Goal: Communication & Community: Answer question/provide support

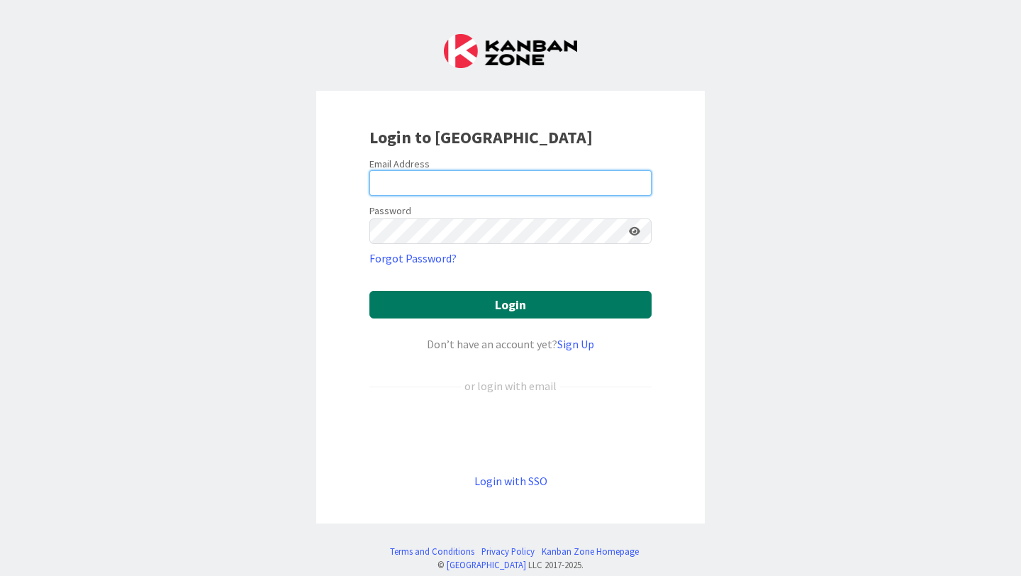
type input "[EMAIL_ADDRESS][PERSON_NAME][DOMAIN_NAME]"
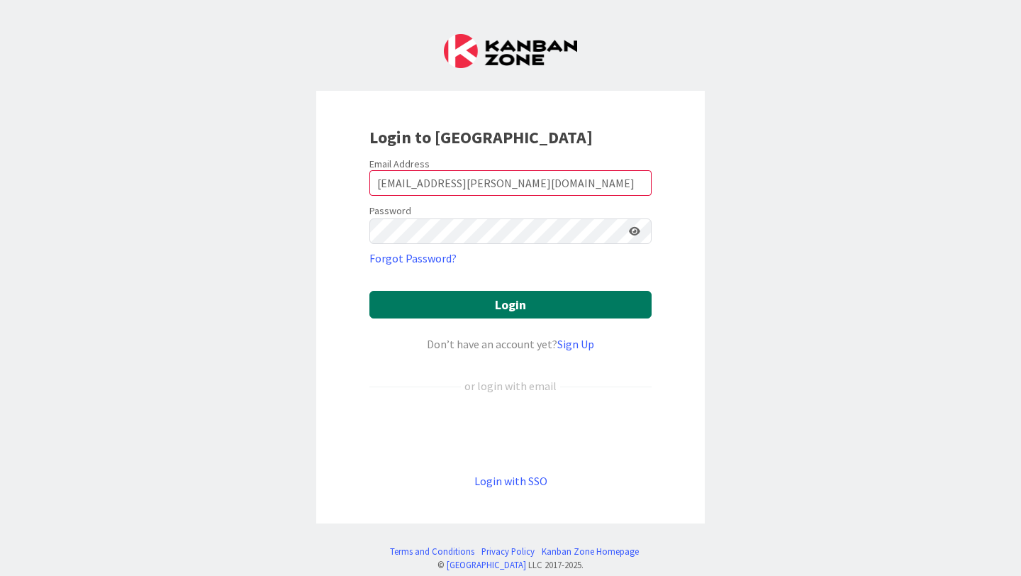
click at [426, 309] on button "Login" at bounding box center [511, 305] width 282 height 28
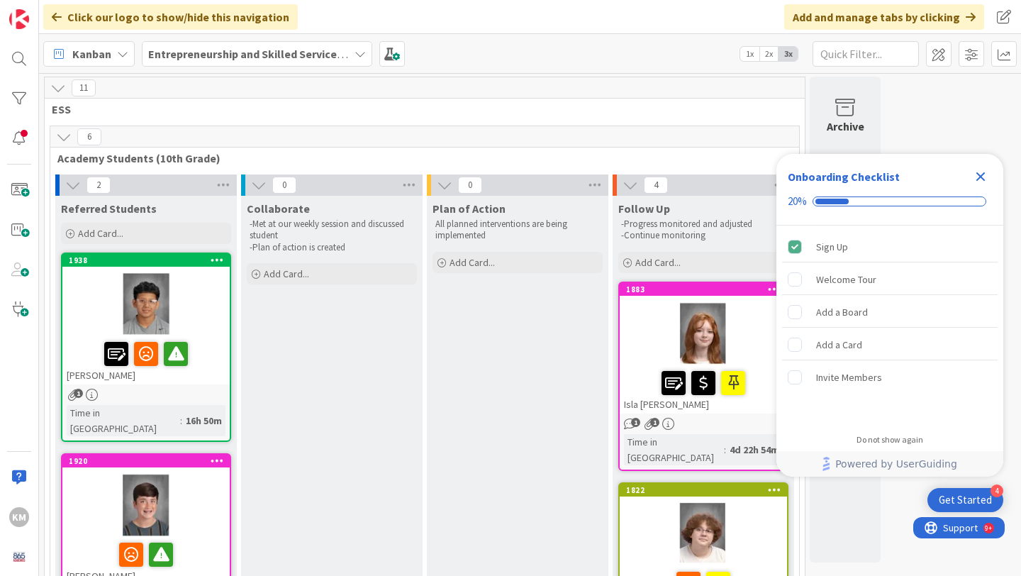
click at [221, 54] on b "Entrepreneurship and Skilled Services Interventions - [DATE]-[DATE]" at bounding box center [321, 54] width 347 height 14
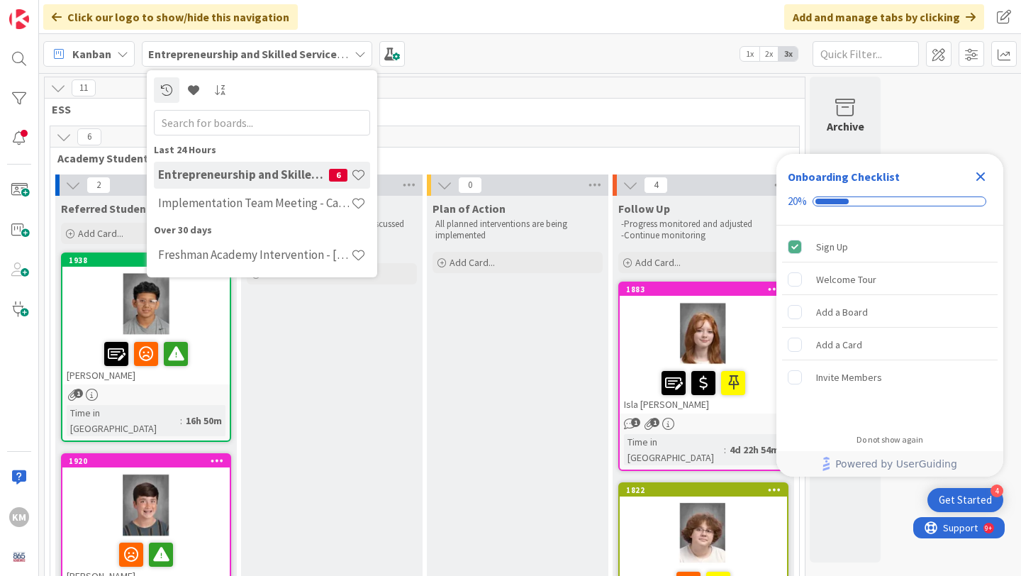
click at [229, 174] on h4 "Entrepreneurship and Skilled Services Interventions - [DATE]-[DATE]" at bounding box center [243, 174] width 171 height 14
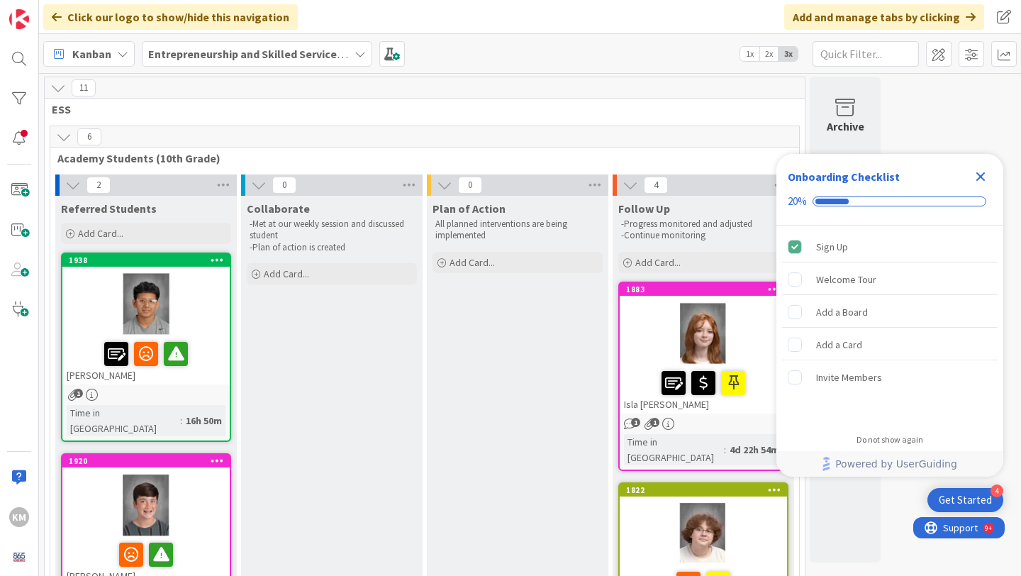
click at [190, 305] on div at bounding box center [145, 304] width 167 height 64
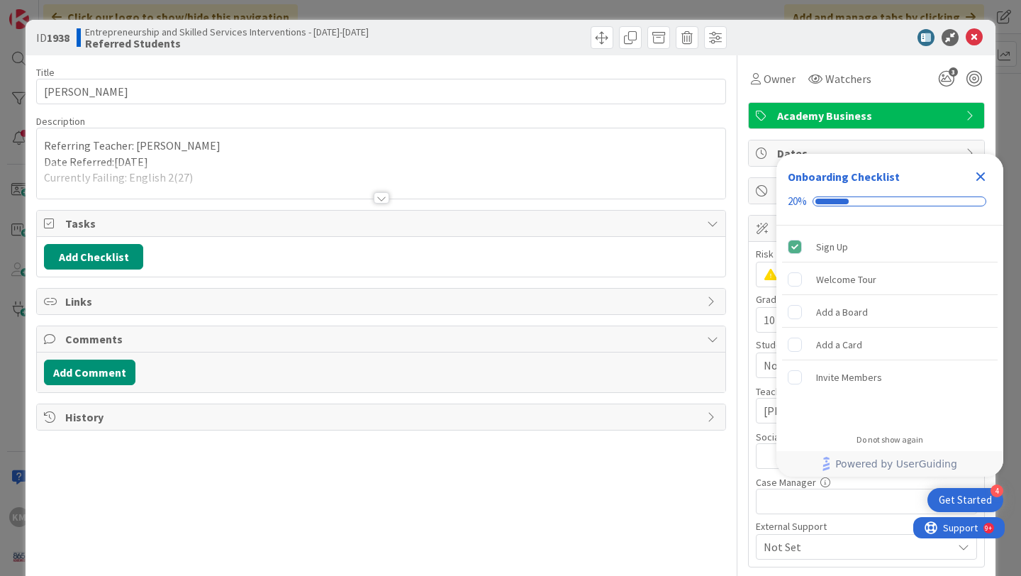
click at [377, 196] on div at bounding box center [382, 197] width 16 height 11
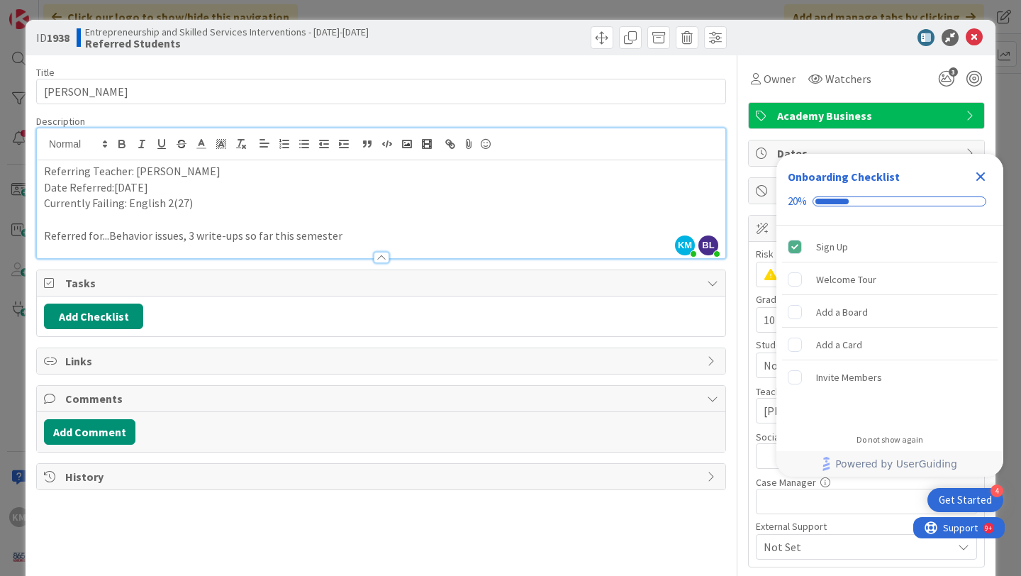
click at [977, 174] on icon "Close Checklist" at bounding box center [981, 176] width 9 height 9
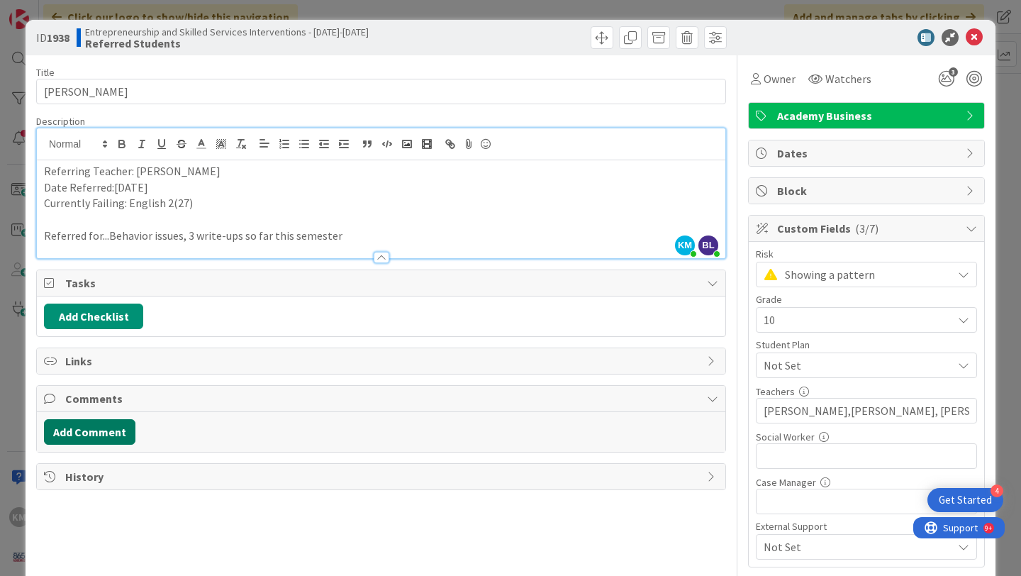
click at [120, 426] on button "Add Comment" at bounding box center [90, 432] width 92 height 26
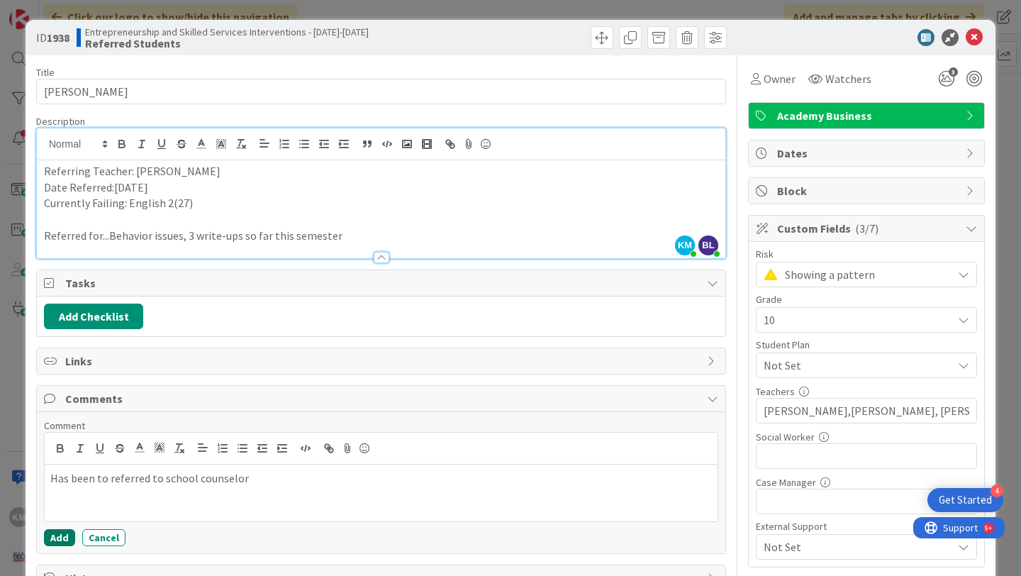
click at [55, 537] on button "Add" at bounding box center [59, 537] width 31 height 17
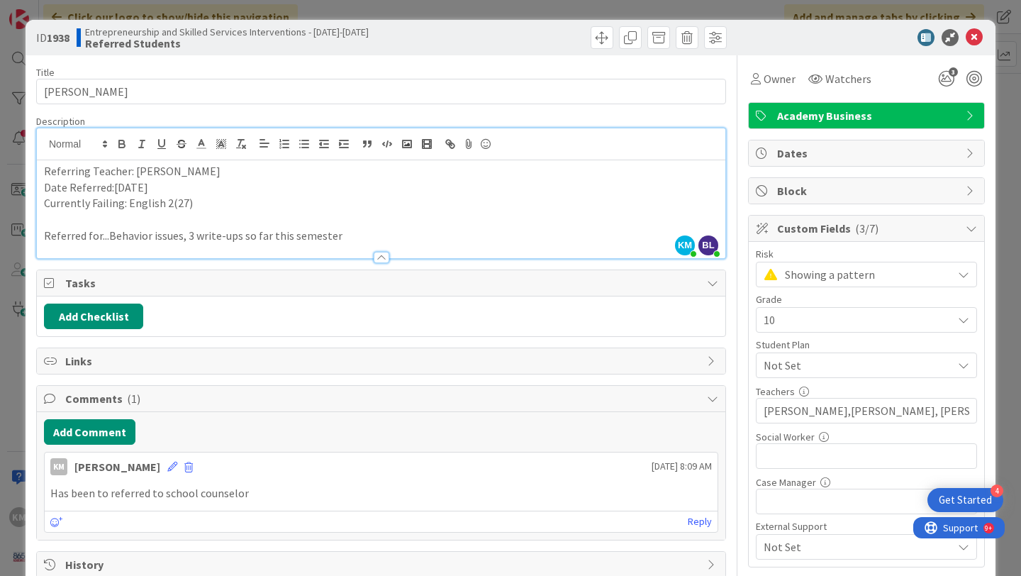
click at [252, 492] on p "Has been to referred to school counselor" at bounding box center [381, 493] width 662 height 16
click at [250, 487] on p "Has been to referred to school counselor" at bounding box center [381, 493] width 662 height 16
click at [167, 464] on icon at bounding box center [172, 467] width 10 height 10
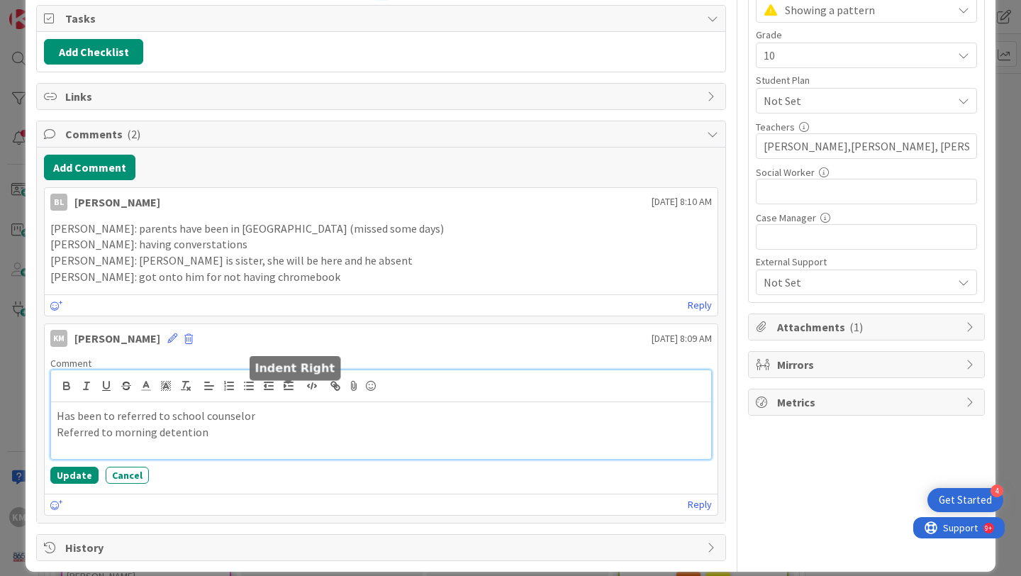
scroll to position [266, 0]
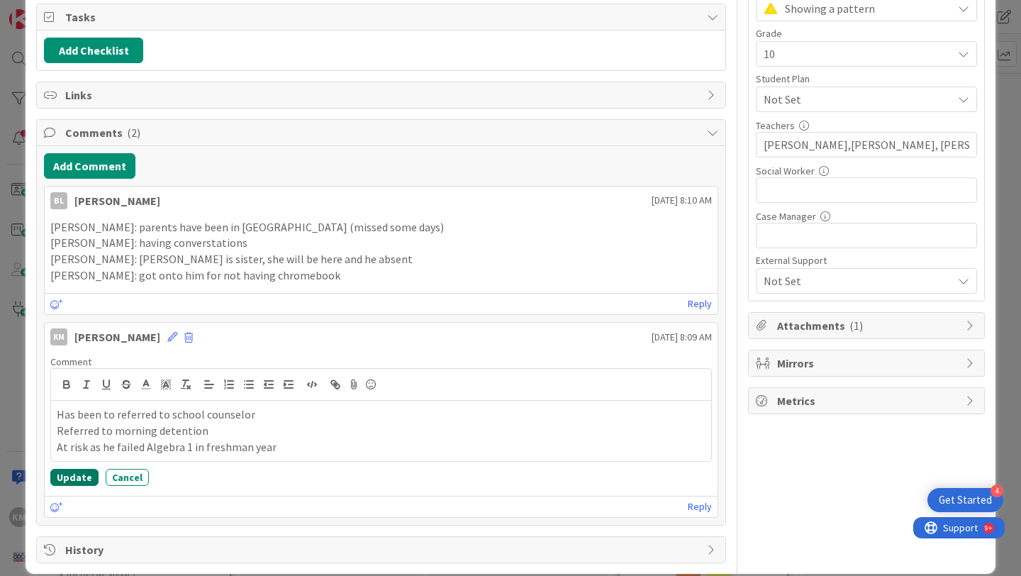
click at [74, 482] on button "Update" at bounding box center [74, 477] width 48 height 17
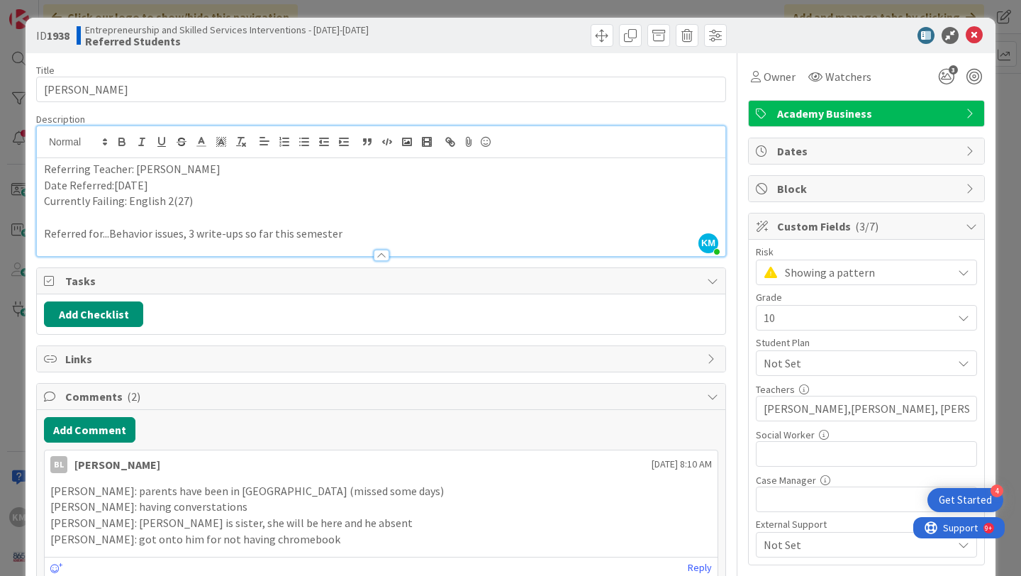
scroll to position [0, 0]
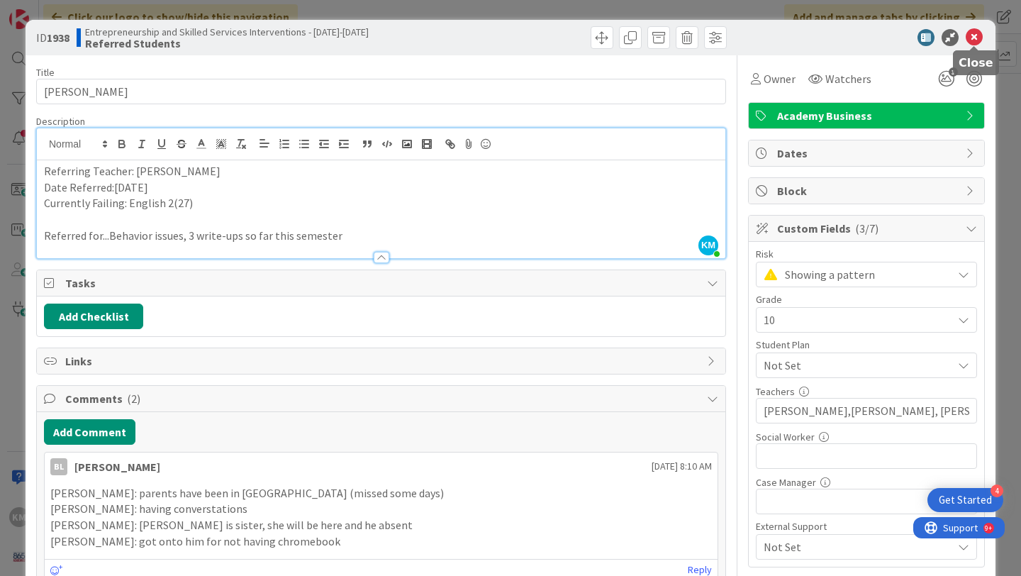
click at [973, 42] on icon at bounding box center [974, 37] width 17 height 17
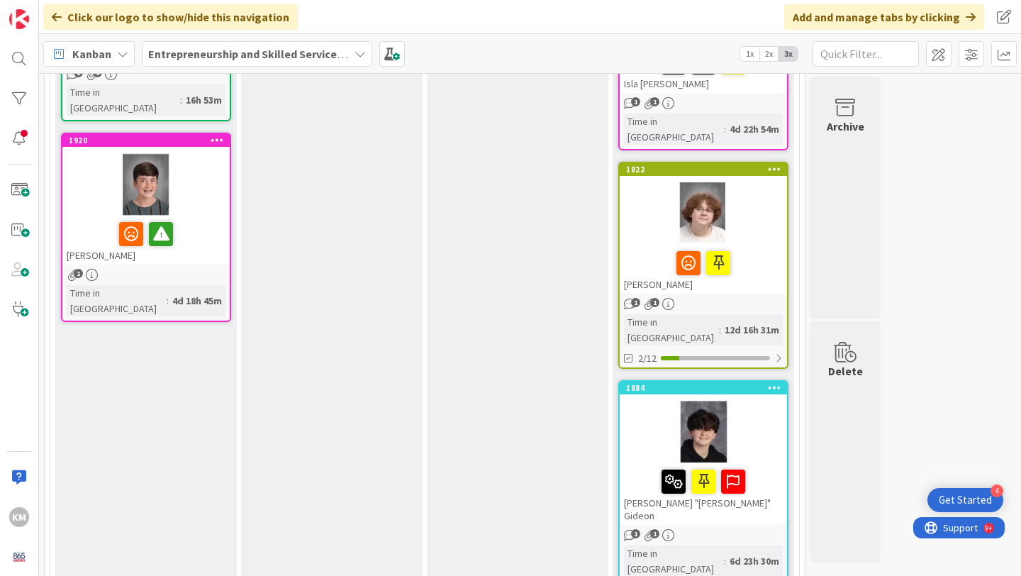
click at [196, 269] on div "1" at bounding box center [145, 275] width 167 height 12
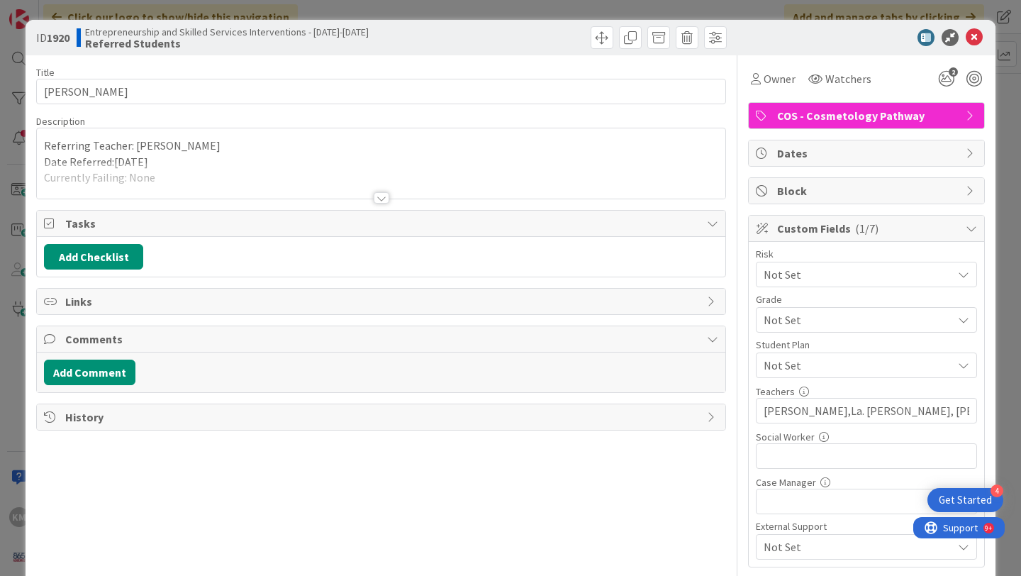
click at [384, 196] on div at bounding box center [382, 197] width 16 height 11
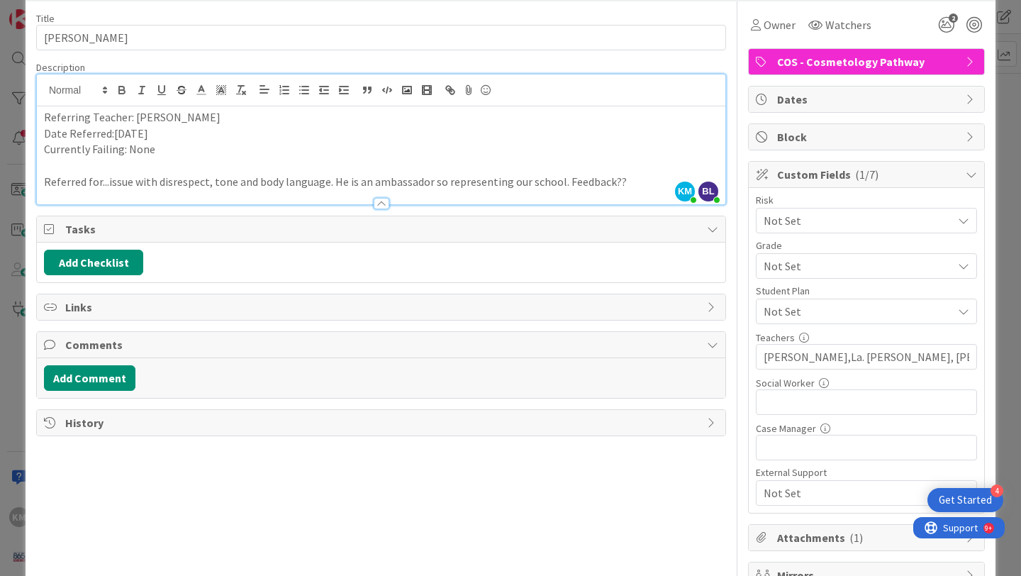
scroll to position [55, 0]
click at [98, 374] on button "Add Comment" at bounding box center [90, 378] width 92 height 26
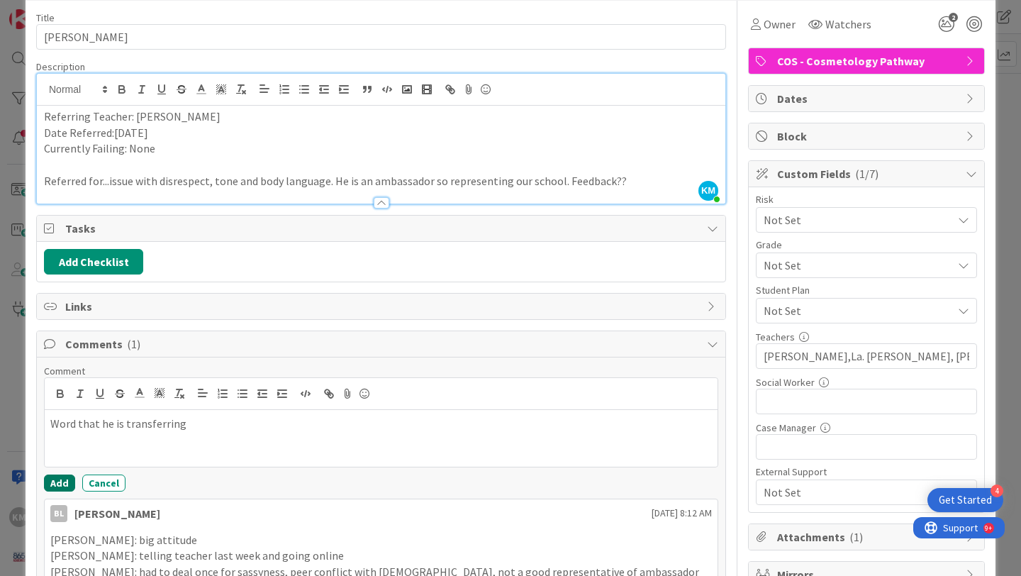
click at [59, 484] on button "Add" at bounding box center [59, 483] width 31 height 17
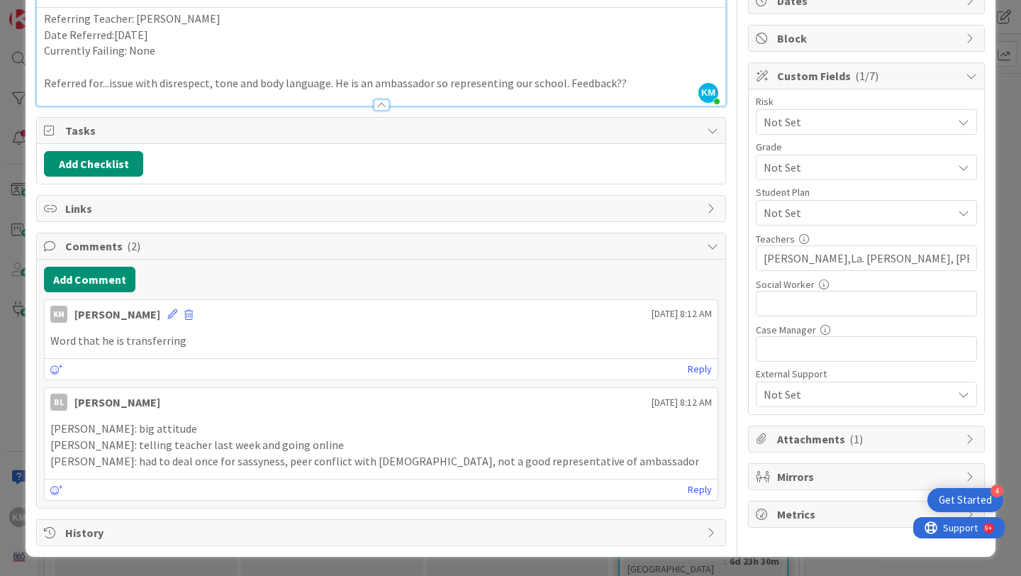
scroll to position [153, 0]
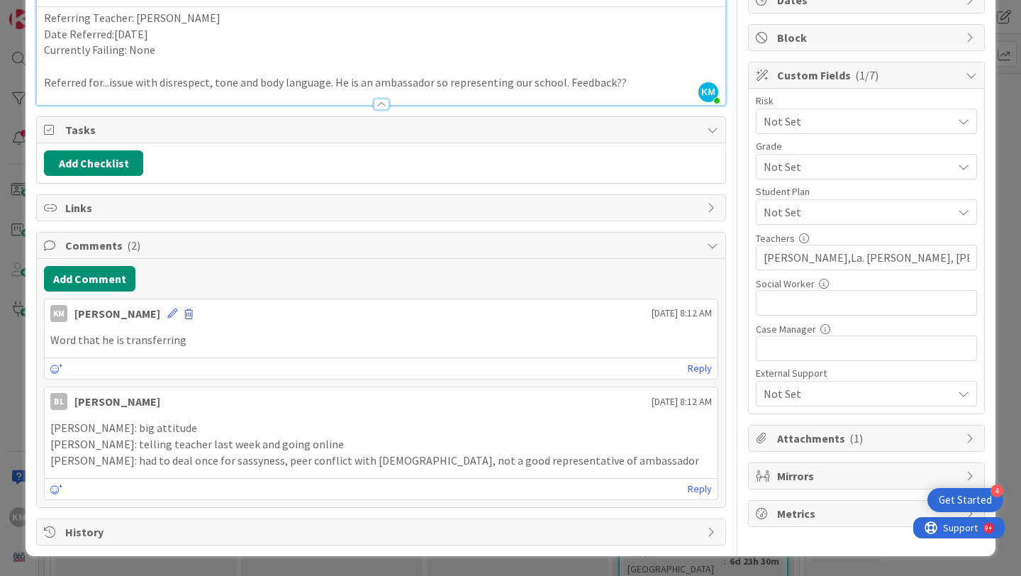
click at [184, 314] on span at bounding box center [188, 314] width 9 height 10
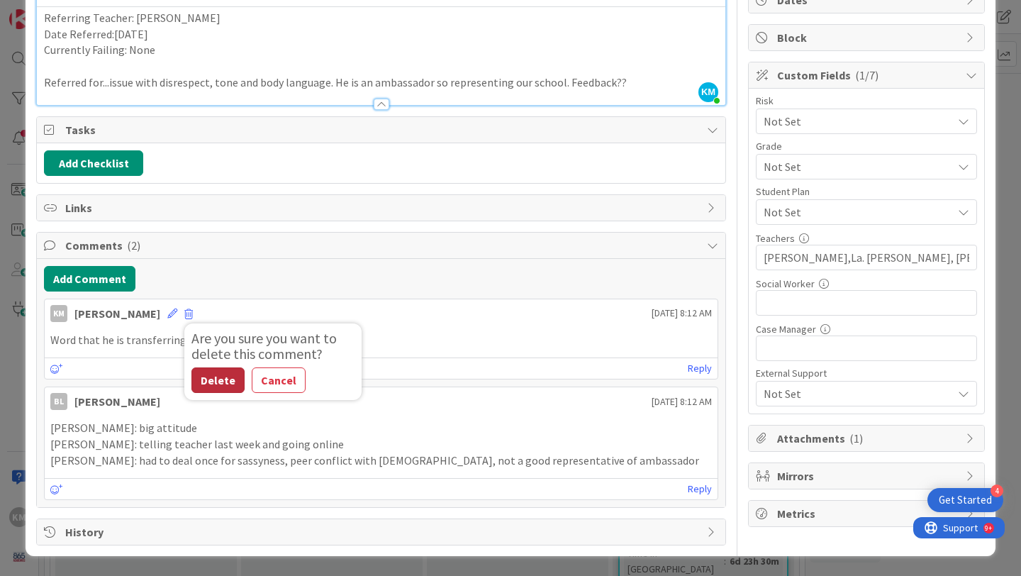
click at [199, 377] on button "Delete" at bounding box center [218, 380] width 53 height 26
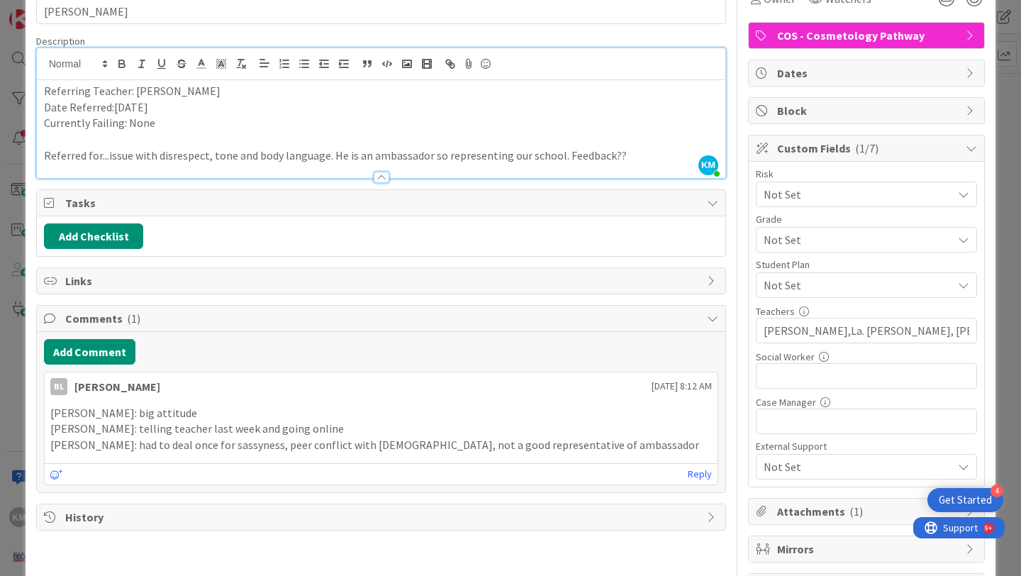
scroll to position [0, 0]
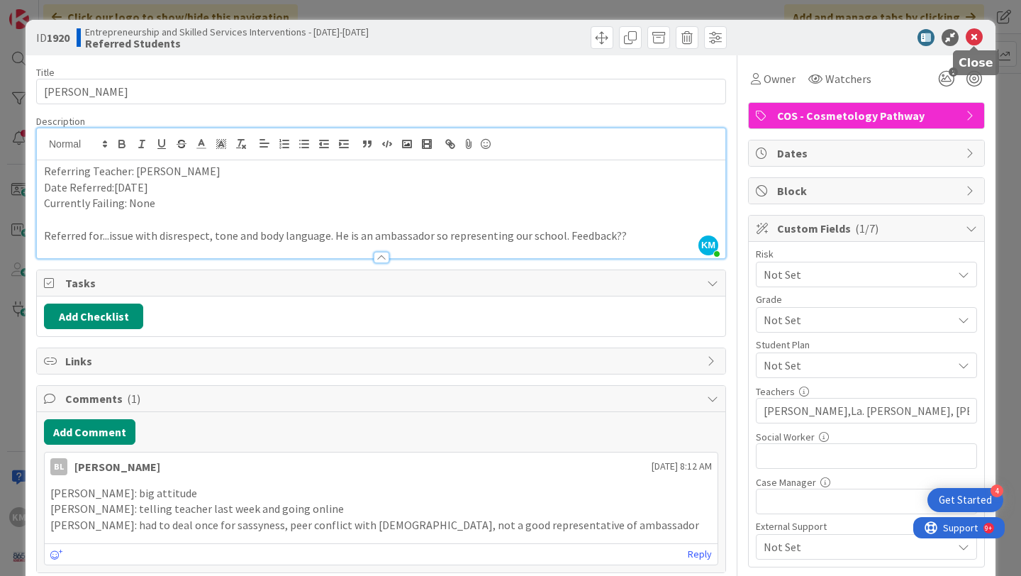
click at [974, 42] on icon at bounding box center [974, 37] width 17 height 17
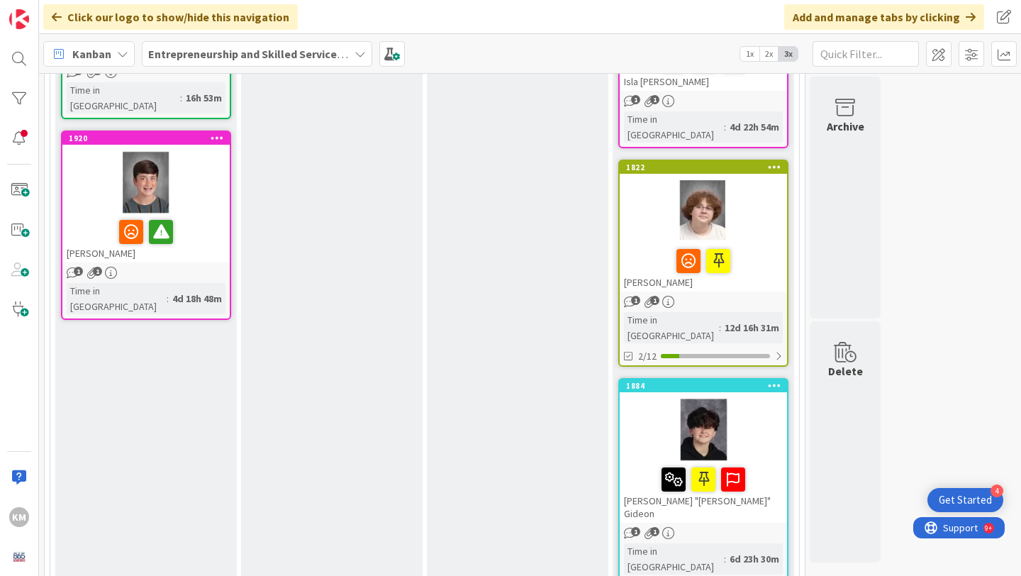
scroll to position [323, 0]
click at [770, 246] on div at bounding box center [703, 260] width 159 height 30
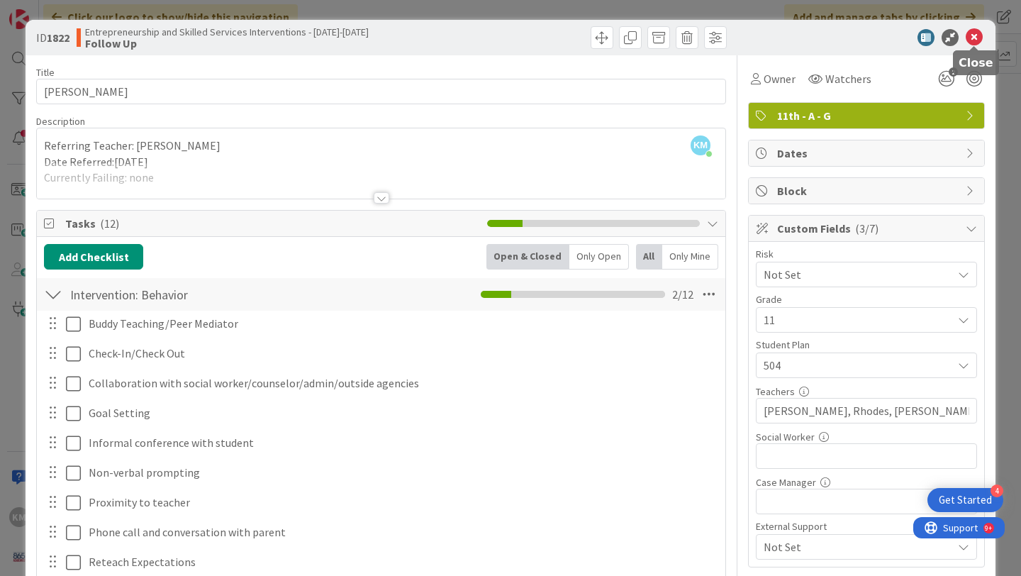
click at [972, 40] on icon at bounding box center [974, 37] width 17 height 17
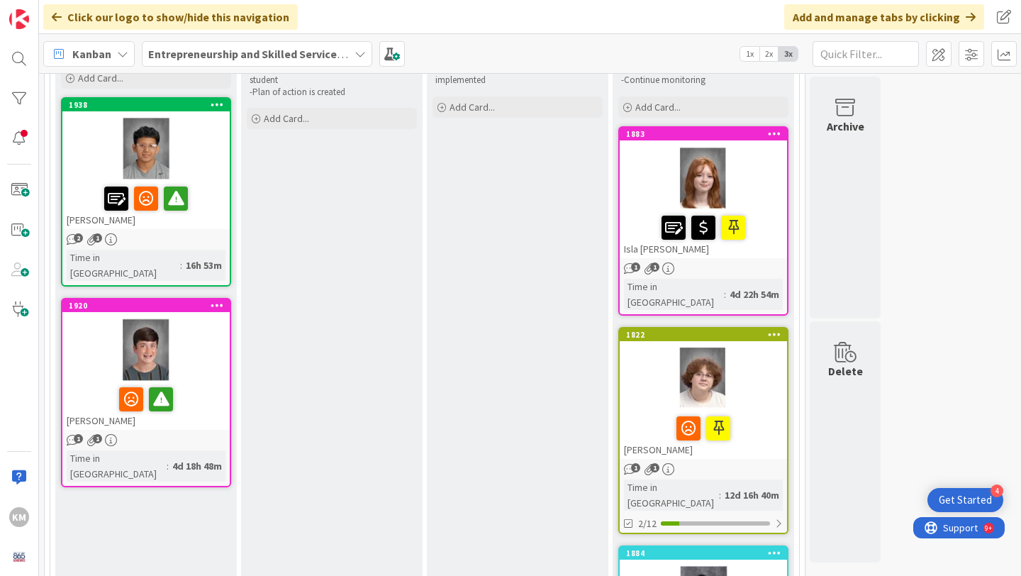
click at [649, 184] on div at bounding box center [703, 178] width 167 height 64
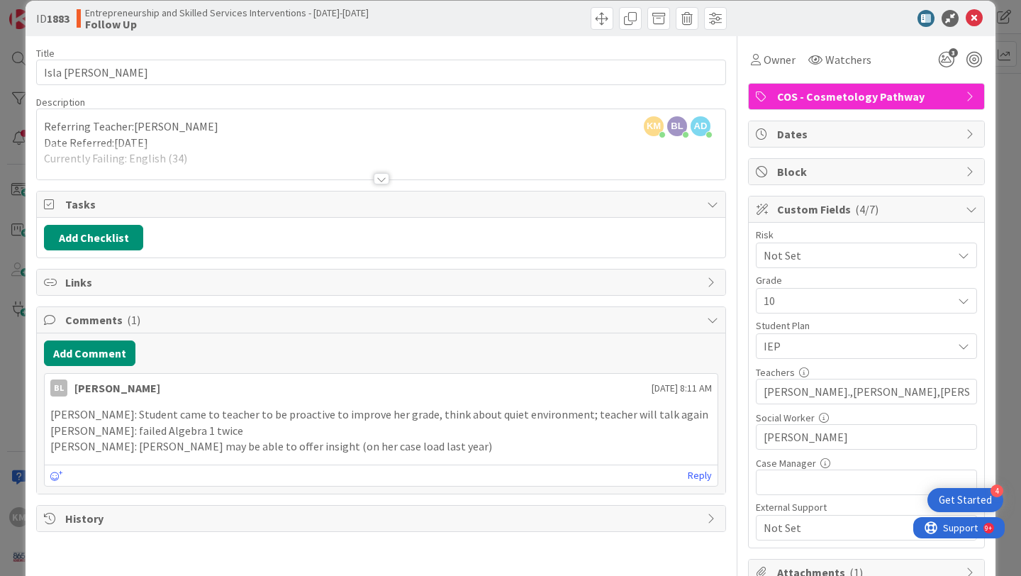
scroll to position [11, 0]
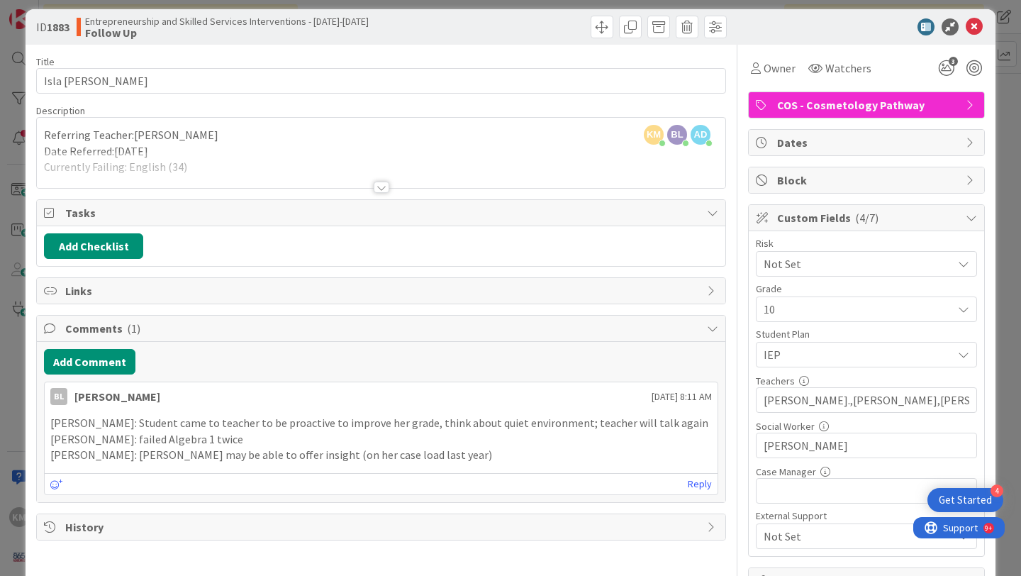
click at [382, 188] on div at bounding box center [382, 187] width 16 height 11
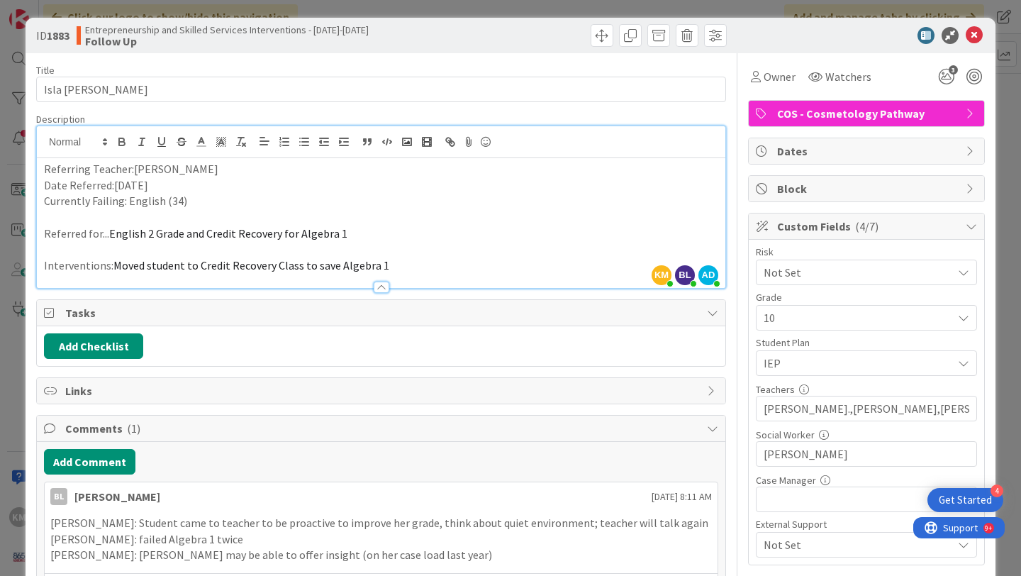
scroll to position [0, 0]
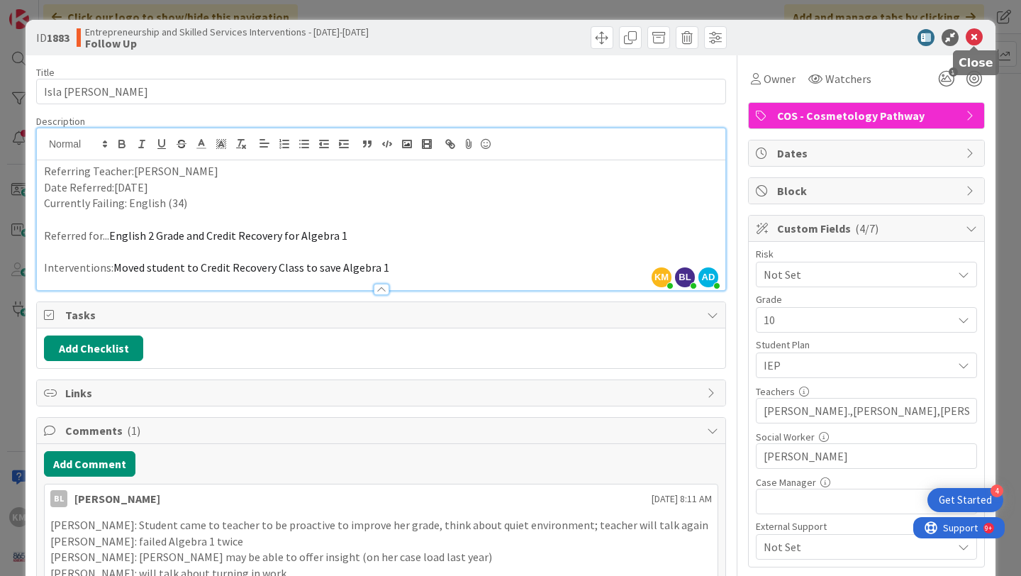
click at [975, 36] on icon at bounding box center [974, 37] width 17 height 17
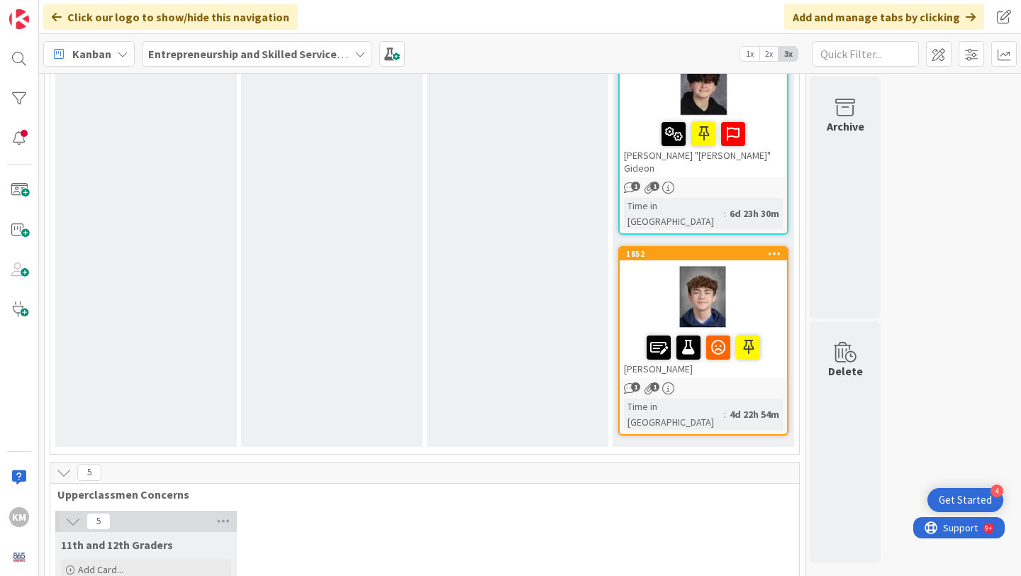
scroll to position [687, 0]
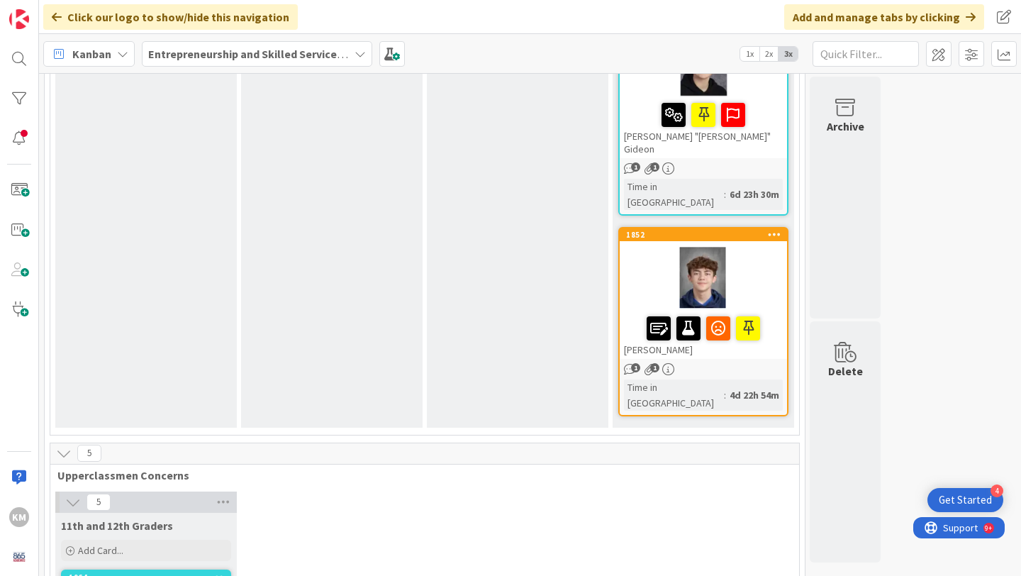
click at [763, 247] on div at bounding box center [703, 279] width 167 height 64
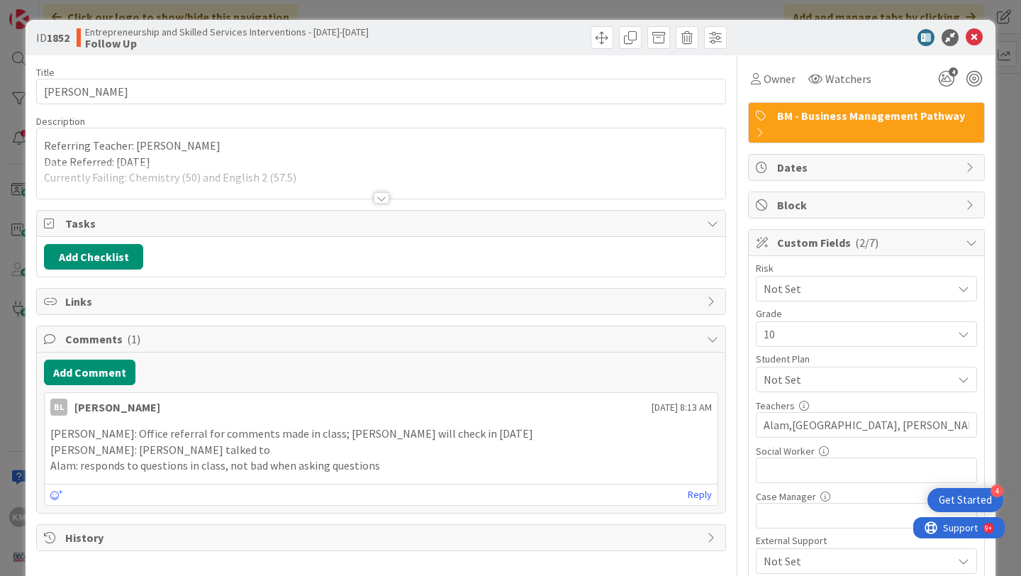
click at [381, 196] on div at bounding box center [382, 197] width 16 height 11
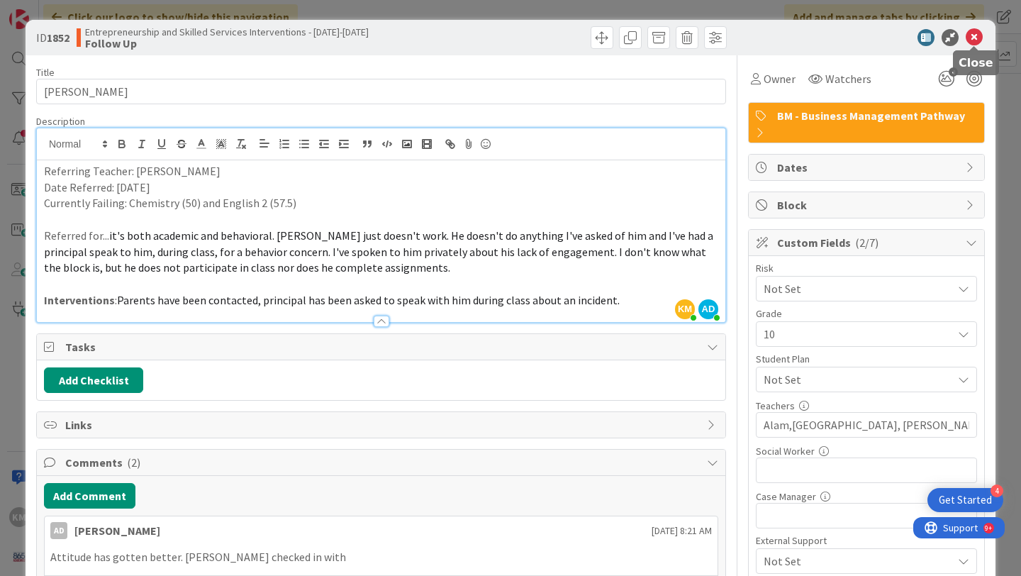
click at [971, 38] on icon at bounding box center [974, 37] width 17 height 17
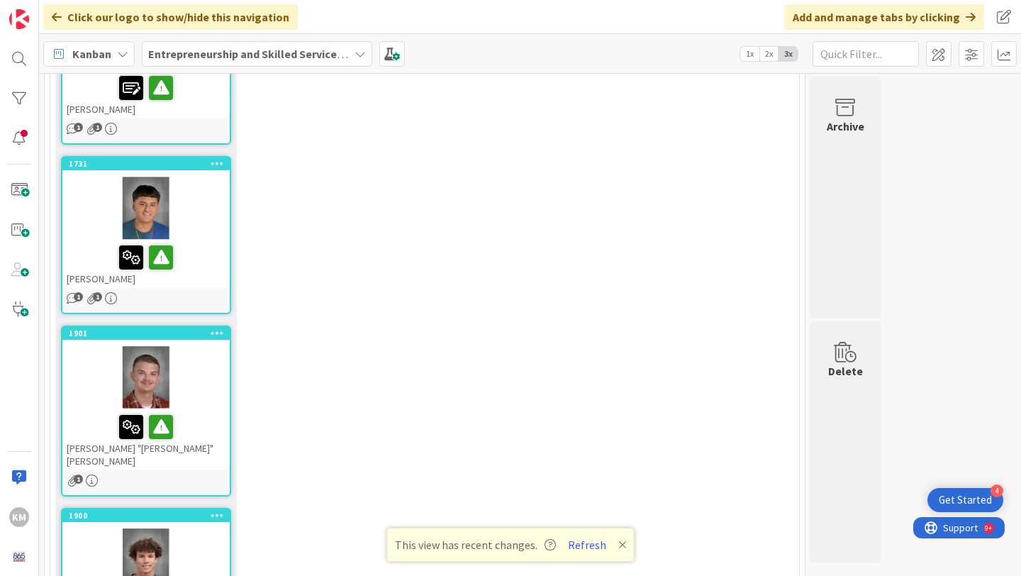
scroll to position [1306, 0]
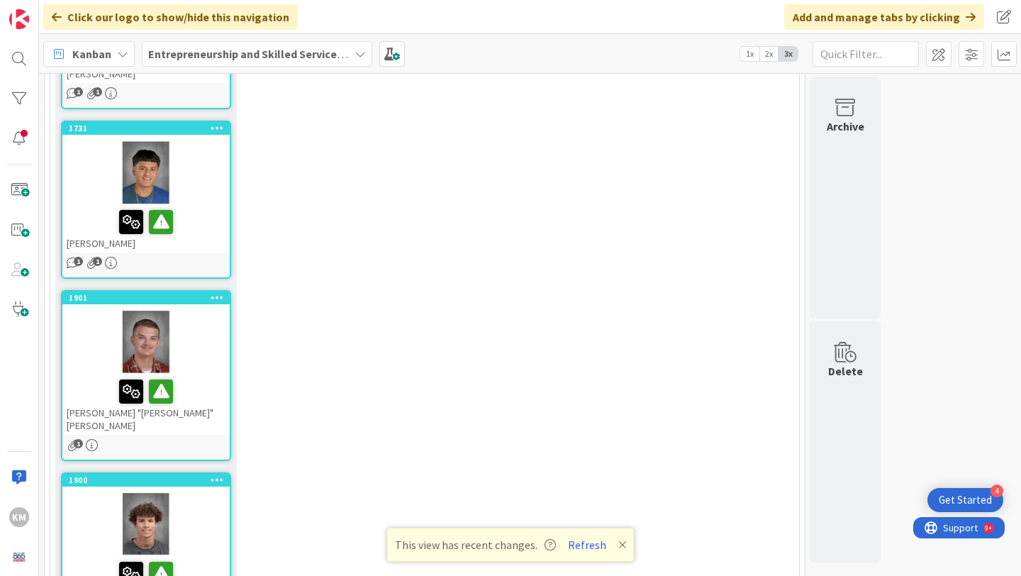
click at [204, 492] on div at bounding box center [145, 524] width 167 height 64
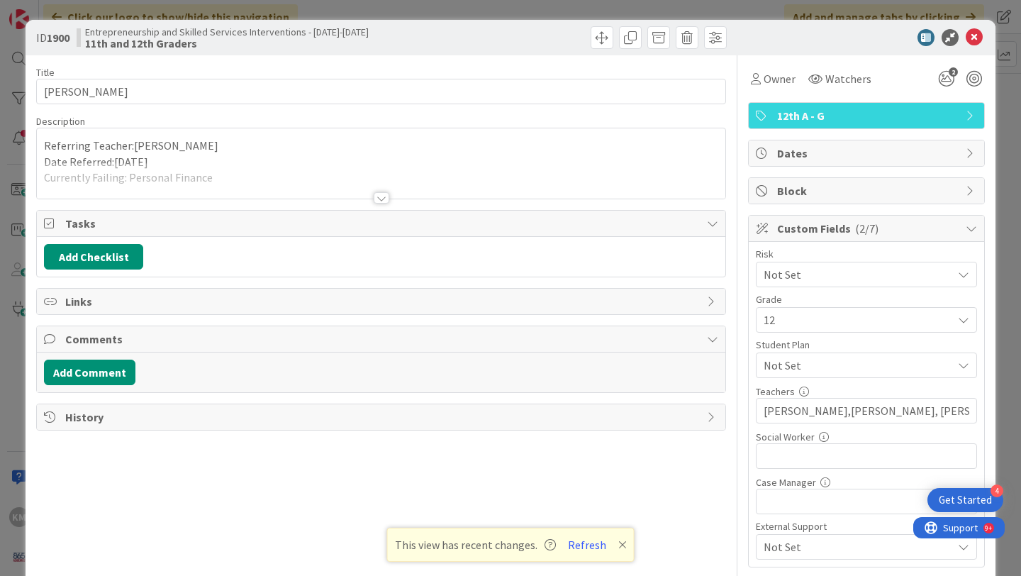
click at [378, 199] on div at bounding box center [382, 197] width 16 height 11
